Goal: Information Seeking & Learning: Learn about a topic

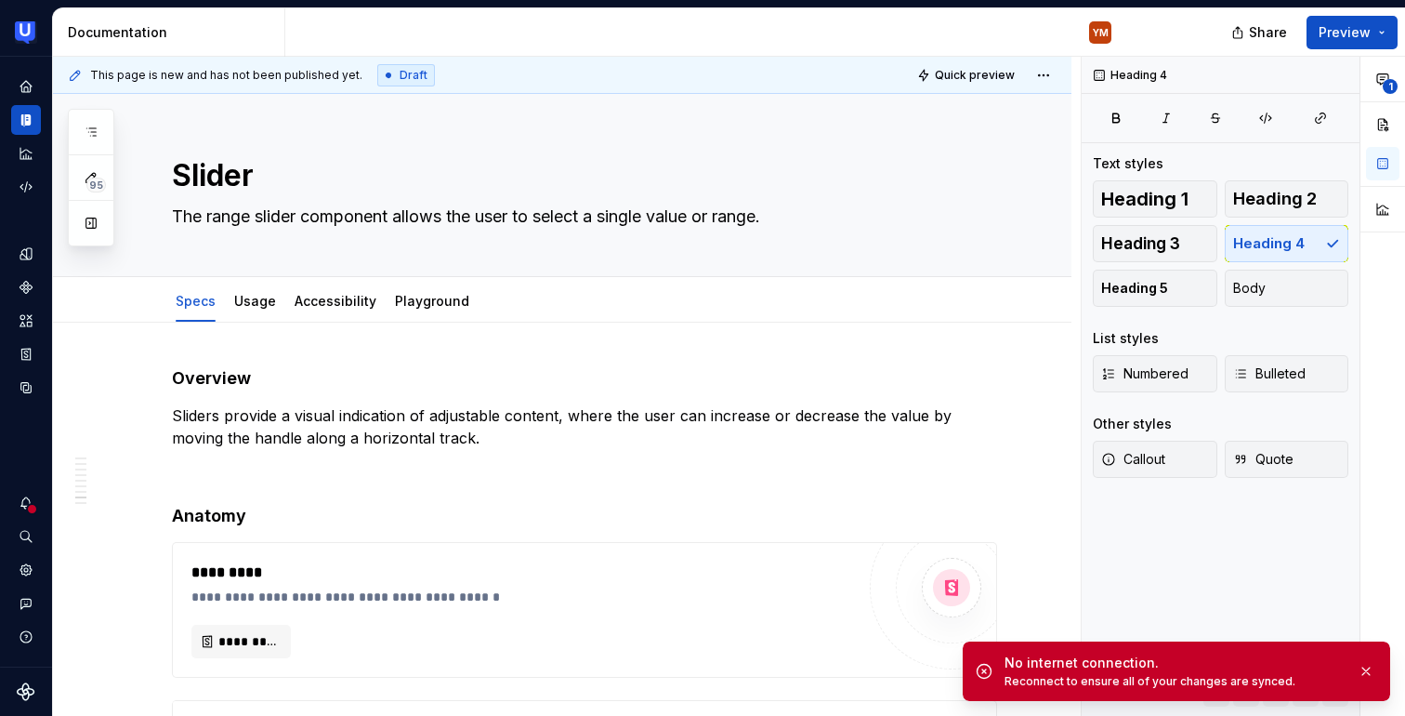
scroll to position [5990, 0]
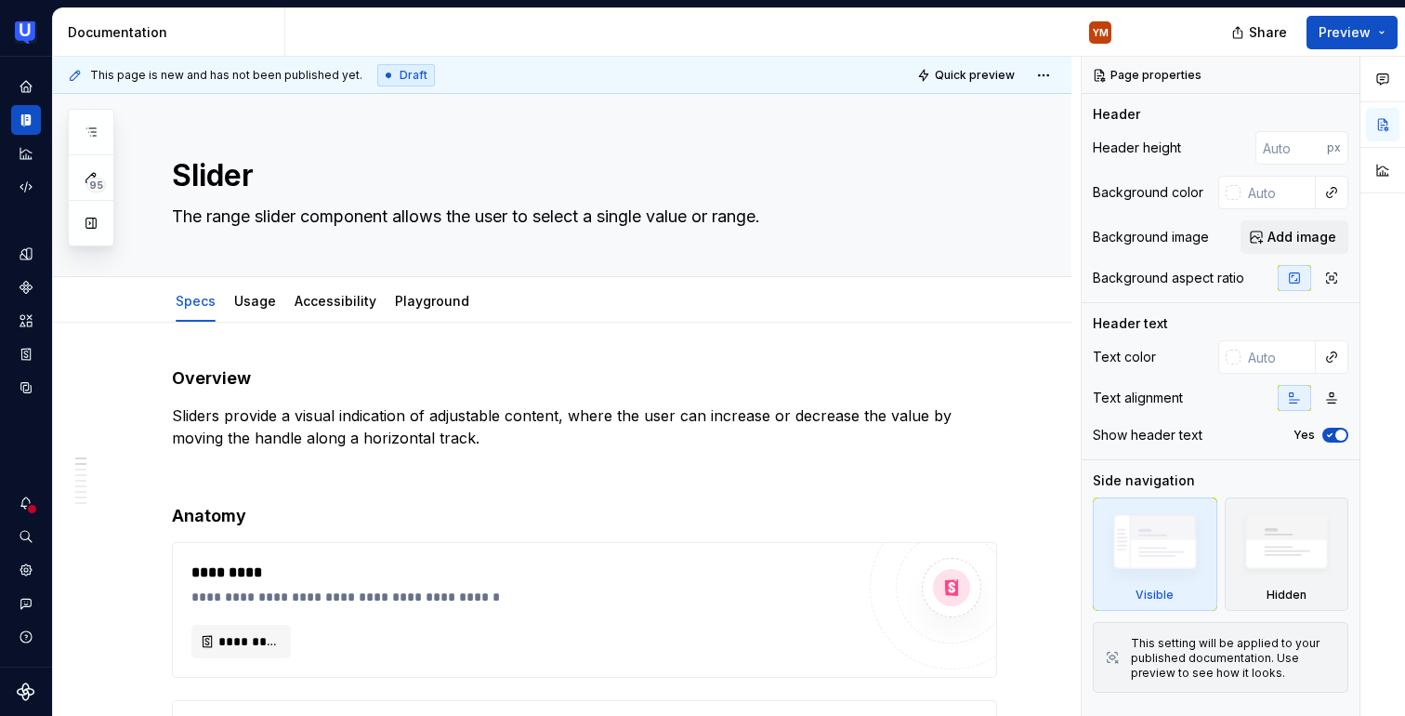
type textarea "*"
